Goal: Find specific page/section: Find specific page/section

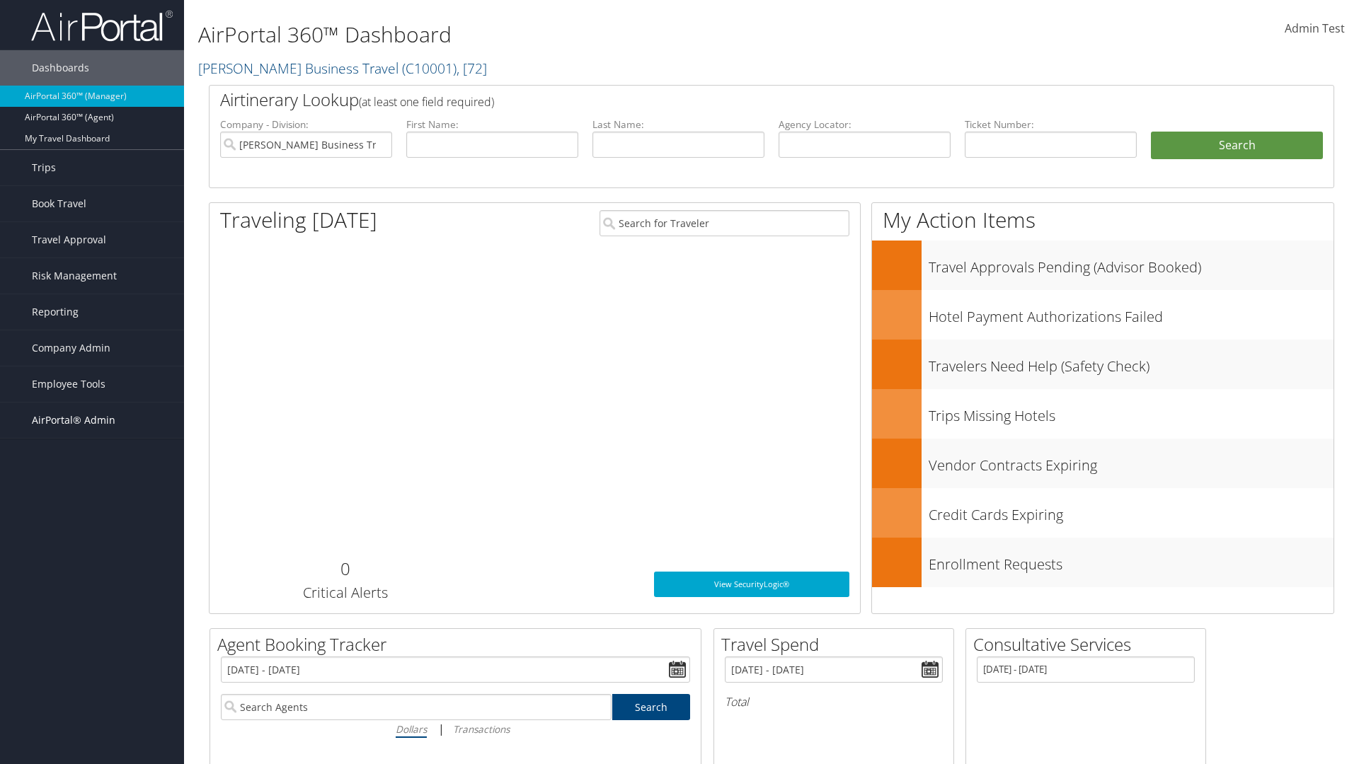
click at [92, 420] on span "AirPortal® Admin" at bounding box center [74, 420] width 84 height 35
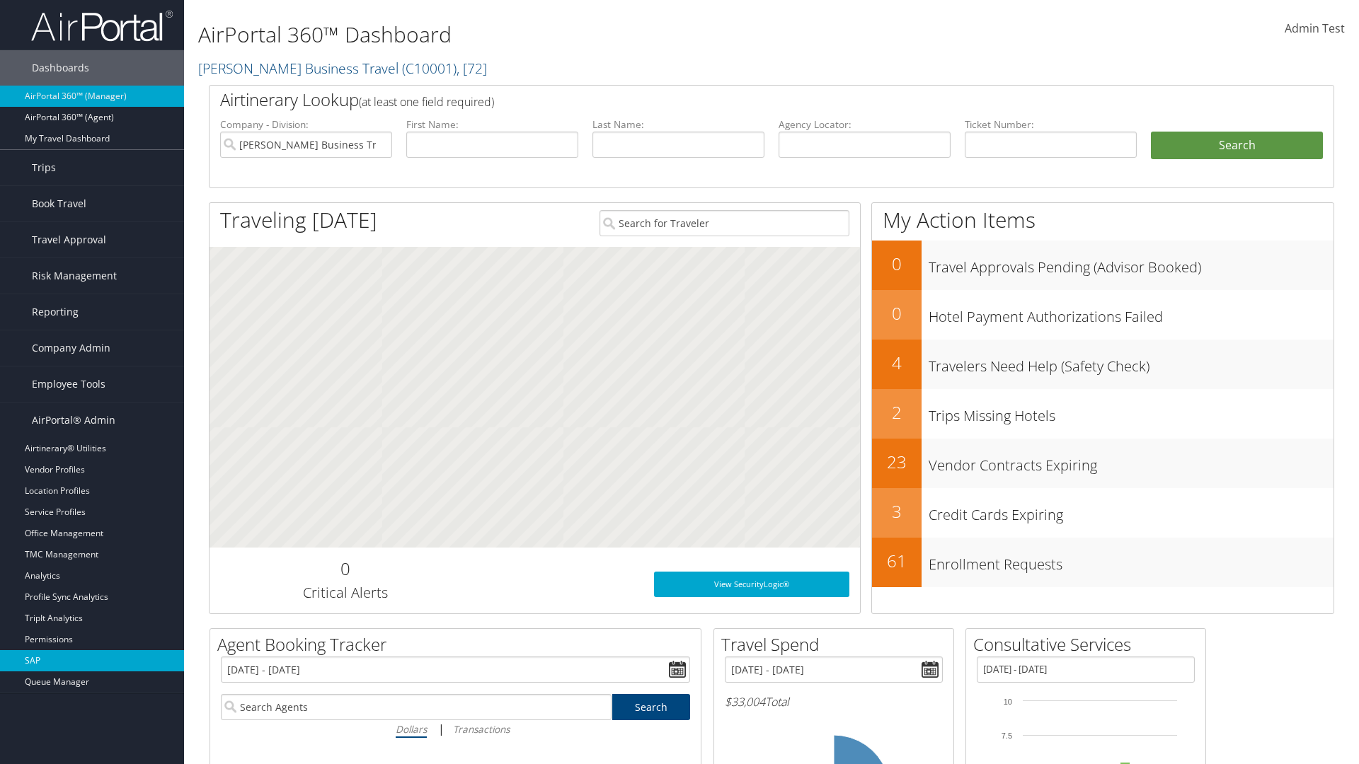
click at [92, 661] on link "SAP" at bounding box center [92, 660] width 184 height 21
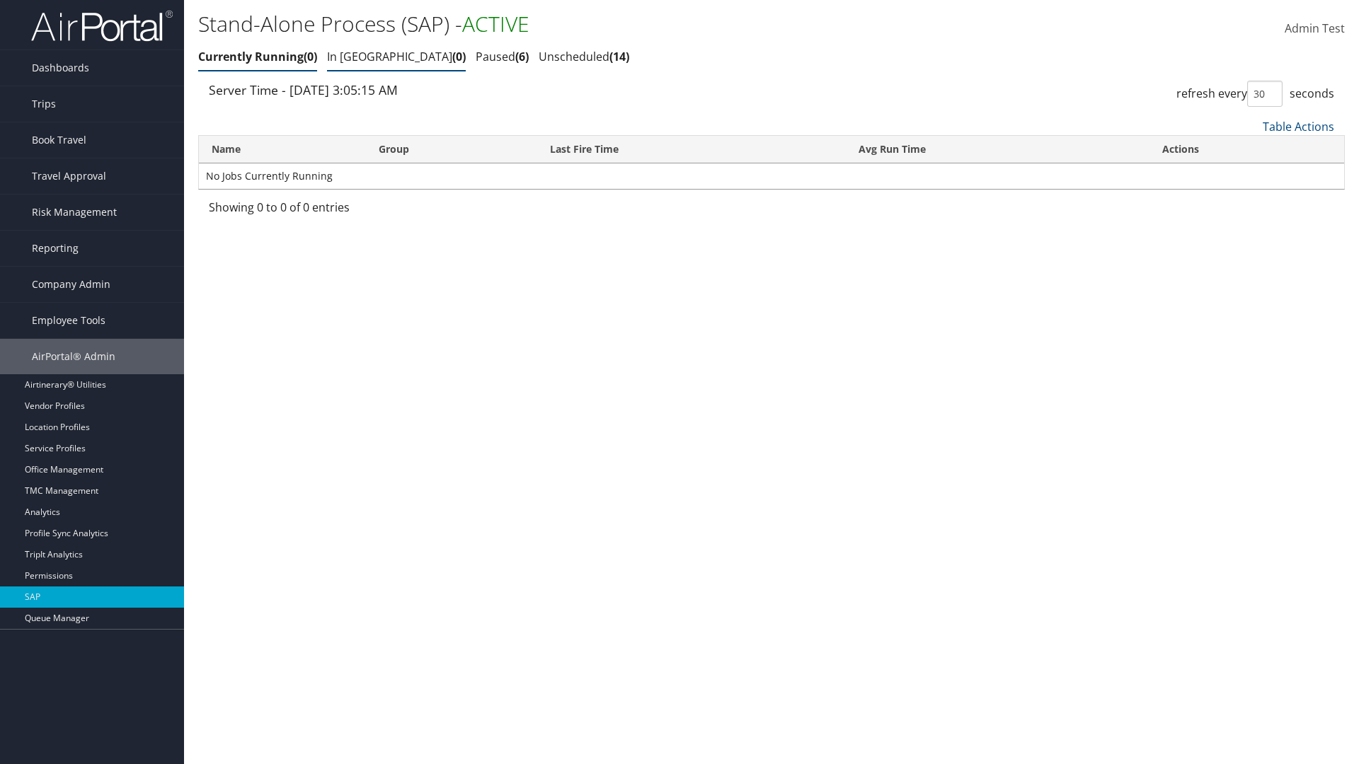
click at [355, 57] on link "In Queue 0" at bounding box center [396, 57] width 139 height 16
